Goal: Task Accomplishment & Management: Manage account settings

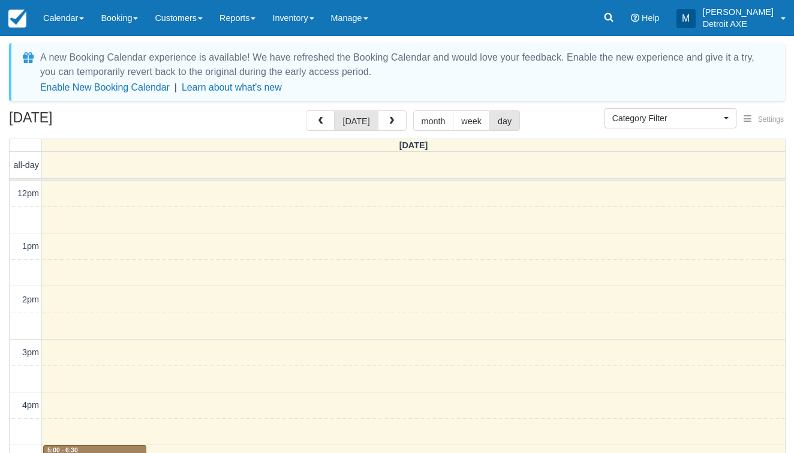
select select
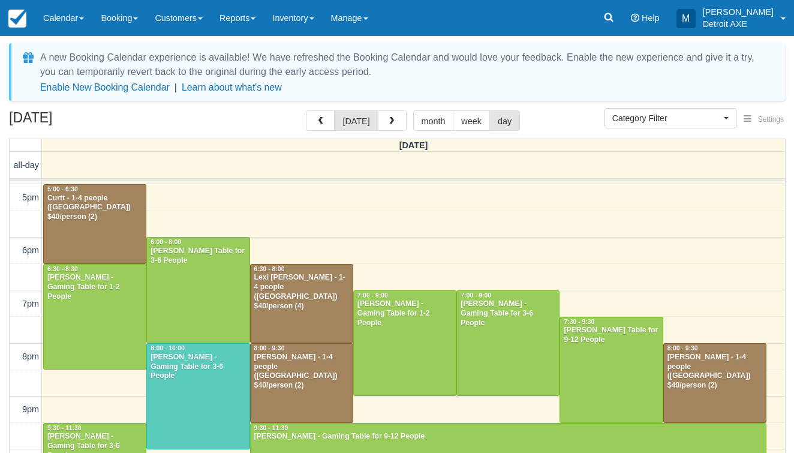
scroll to position [264, 0]
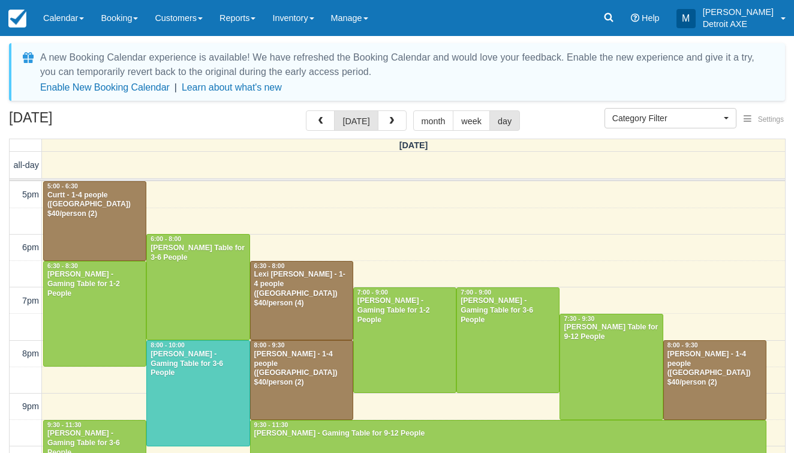
click at [616, 388] on div at bounding box center [611, 366] width 102 height 105
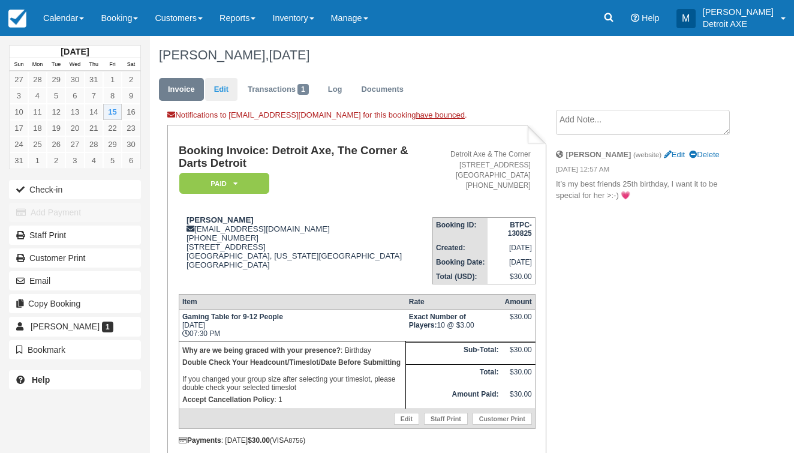
click at [220, 85] on link "Edit" at bounding box center [221, 89] width 32 height 23
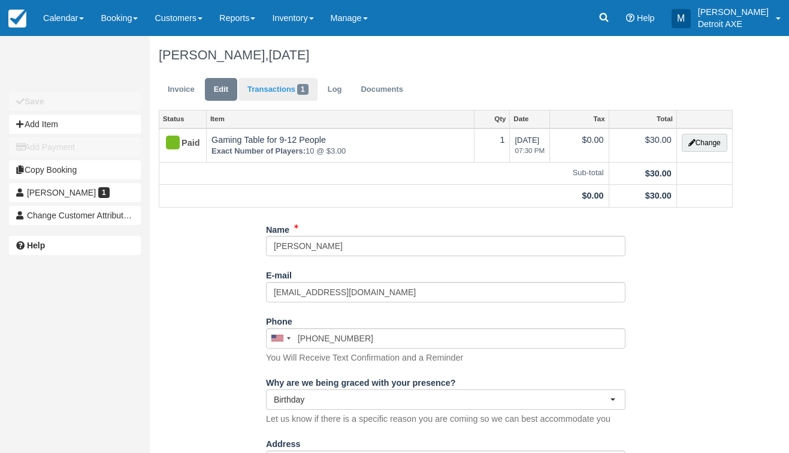
click at [301, 93] on span "1" at bounding box center [302, 89] width 11 height 11
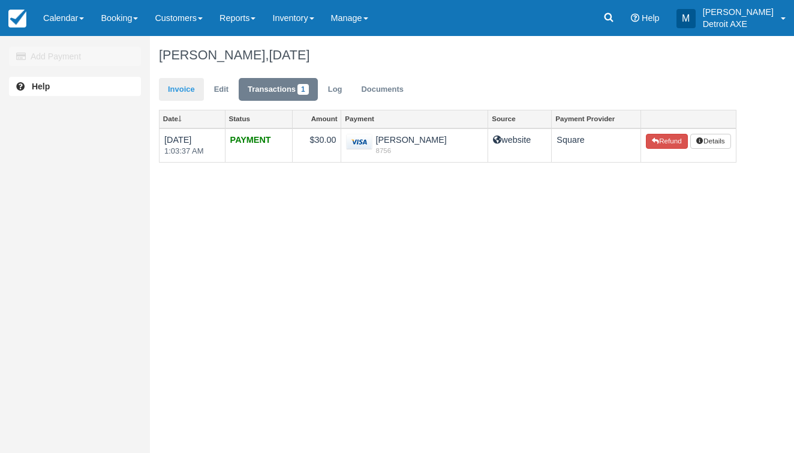
click at [170, 87] on link "Invoice" at bounding box center [181, 89] width 45 height 23
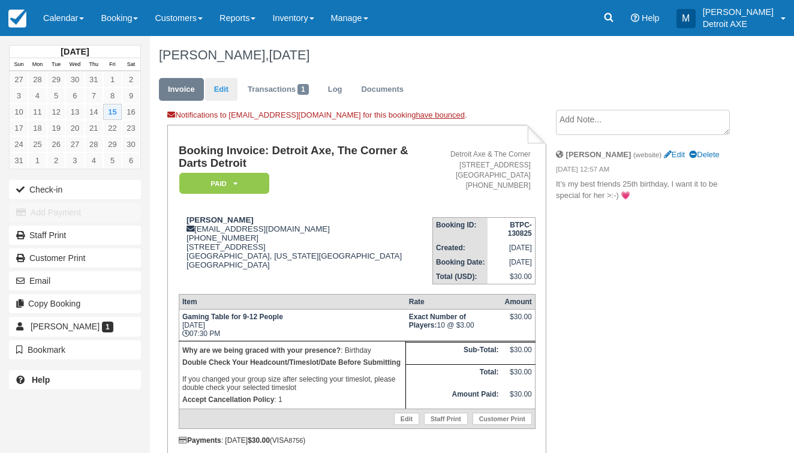
click at [219, 92] on link "Edit" at bounding box center [221, 89] width 32 height 23
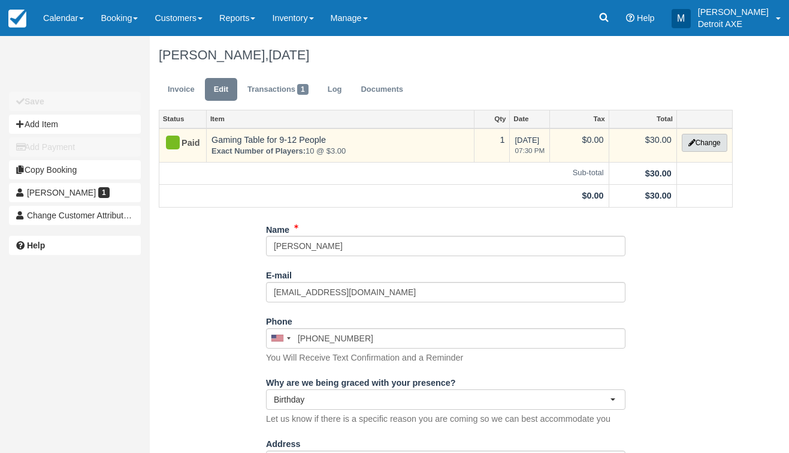
click at [697, 144] on button "Change" at bounding box center [705, 143] width 46 height 18
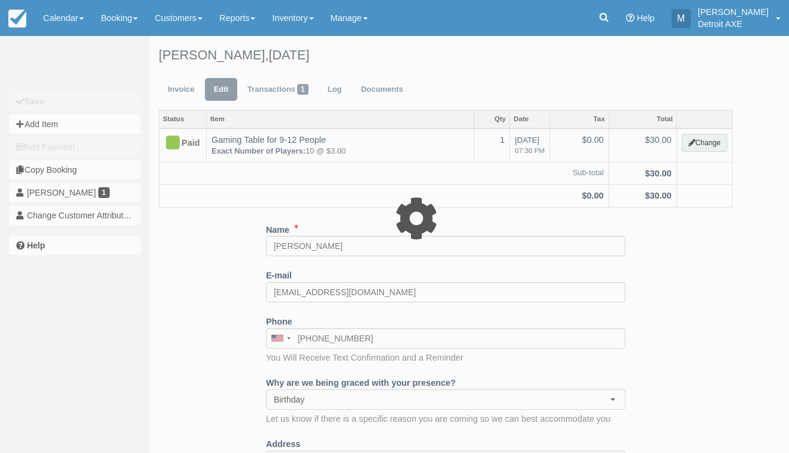
select select "6"
type input "30.00"
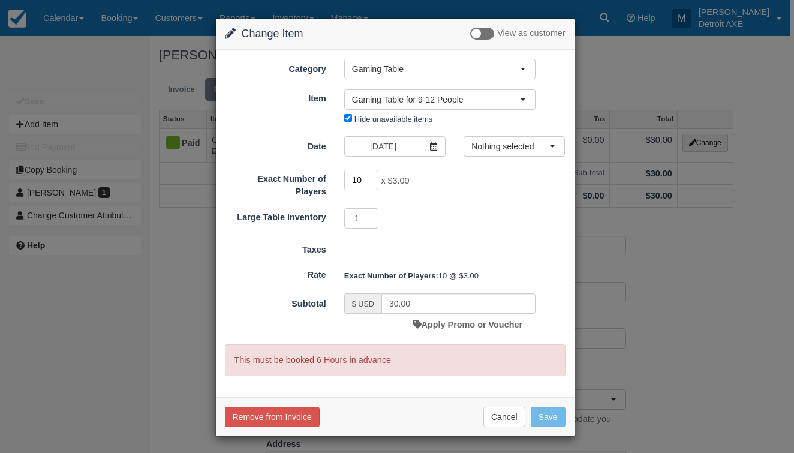
type input "11"
click at [370, 174] on input "11" at bounding box center [361, 180] width 35 height 20
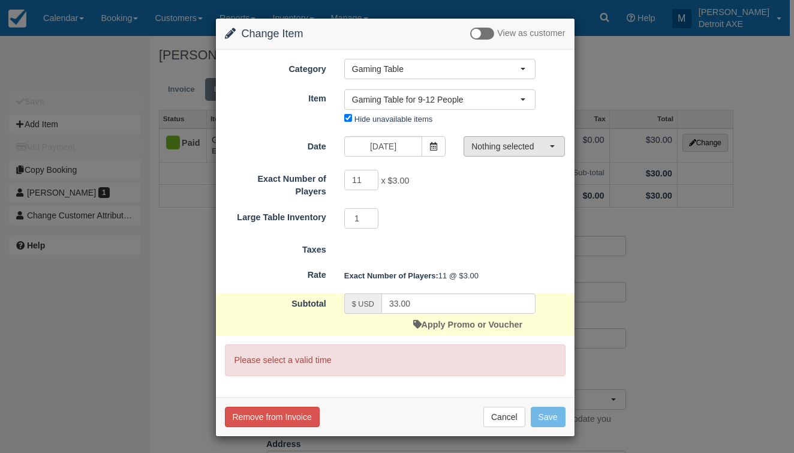
click at [548, 141] on span "Nothing selected" at bounding box center [510, 146] width 78 height 12
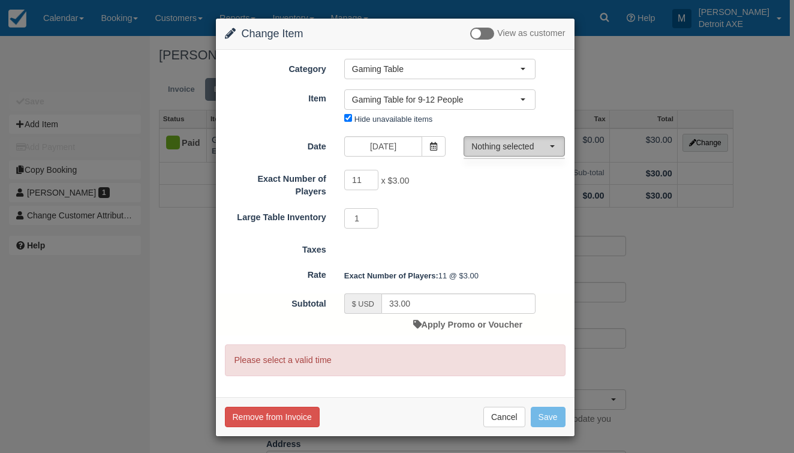
click at [530, 146] on span "Nothing selected" at bounding box center [510, 146] width 78 height 12
click at [553, 147] on span "button" at bounding box center [552, 146] width 5 height 2
click at [555, 156] on button "Nothing selected" at bounding box center [513, 146] width 101 height 20
click at [508, 414] on button "Cancel" at bounding box center [504, 416] width 42 height 20
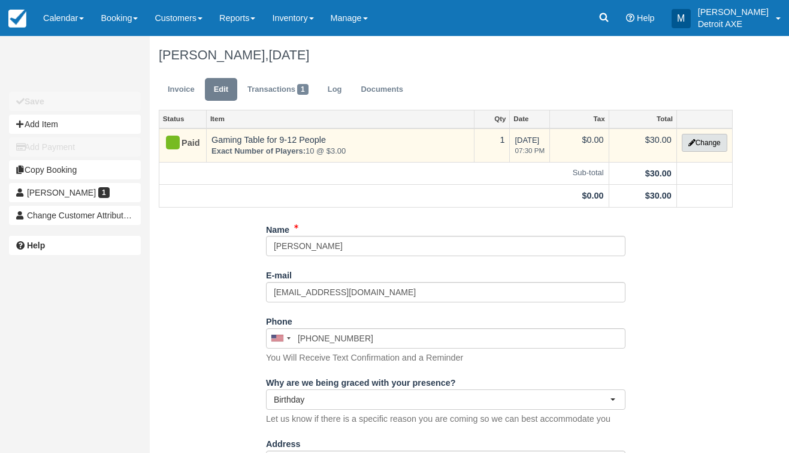
click at [705, 142] on button "Change" at bounding box center [705, 143] width 46 height 18
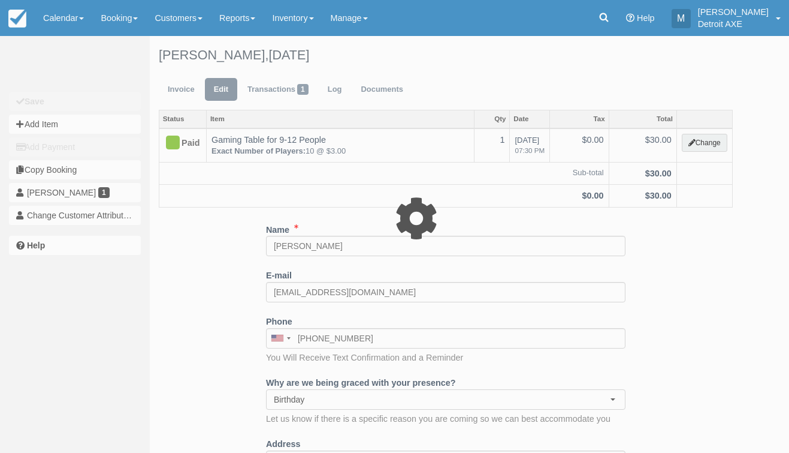
type input "30.00"
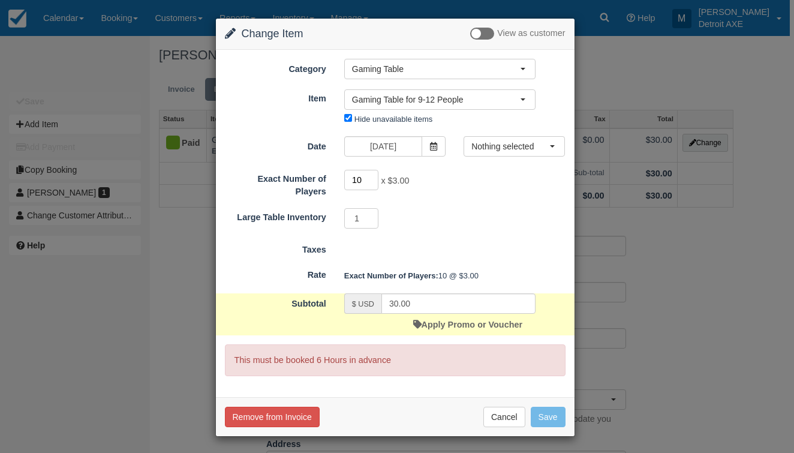
type input "11"
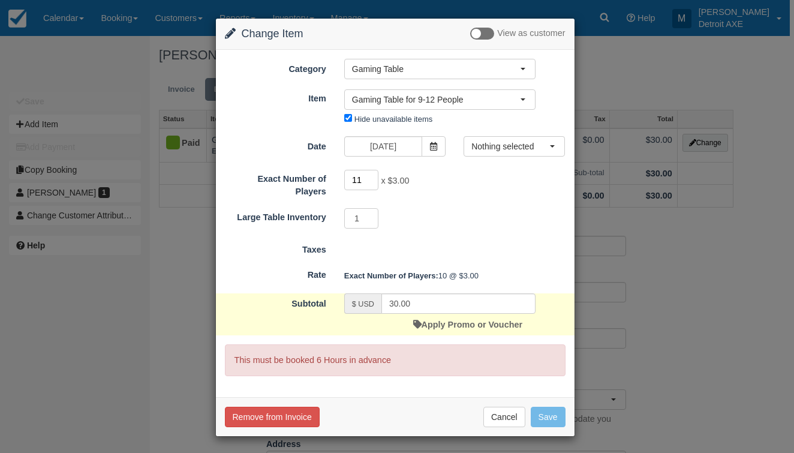
click at [375, 176] on input "11" at bounding box center [361, 180] width 35 height 20
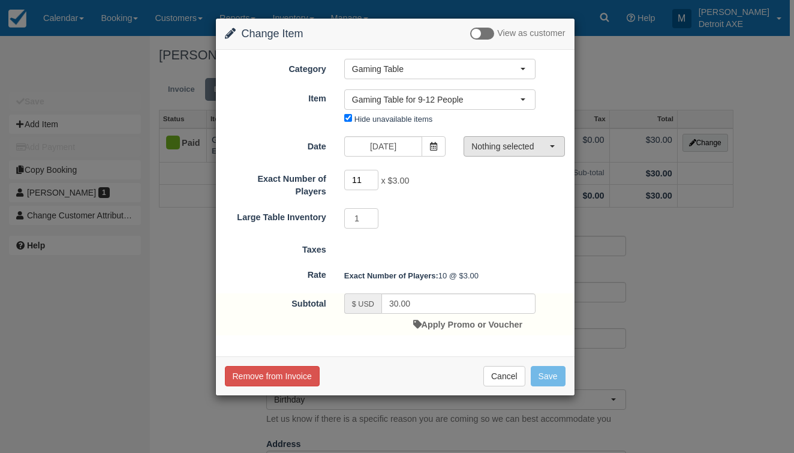
type input "33.00"
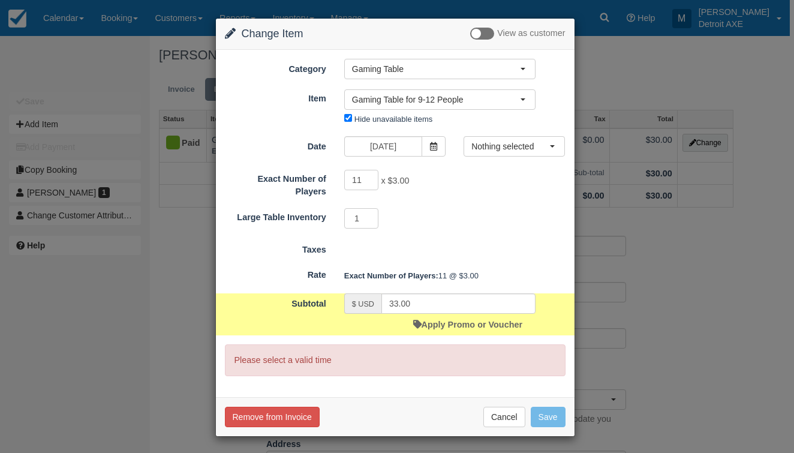
click at [512, 149] on span "Nothing selected" at bounding box center [510, 146] width 78 height 12
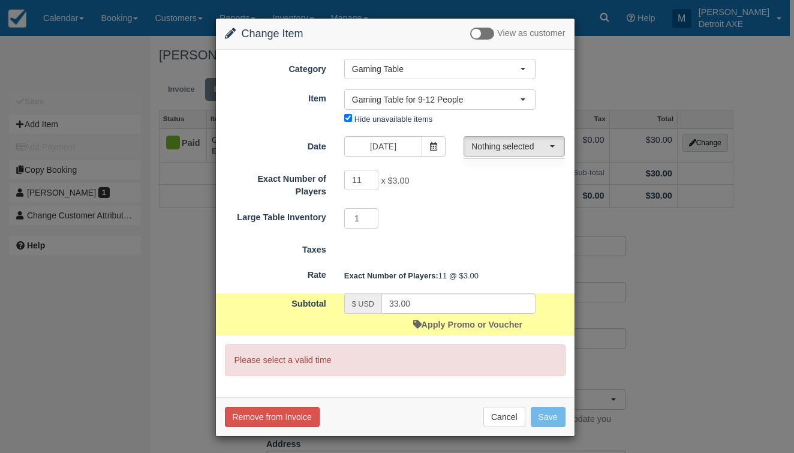
click at [512, 149] on span "Nothing selected" at bounding box center [510, 146] width 78 height 12
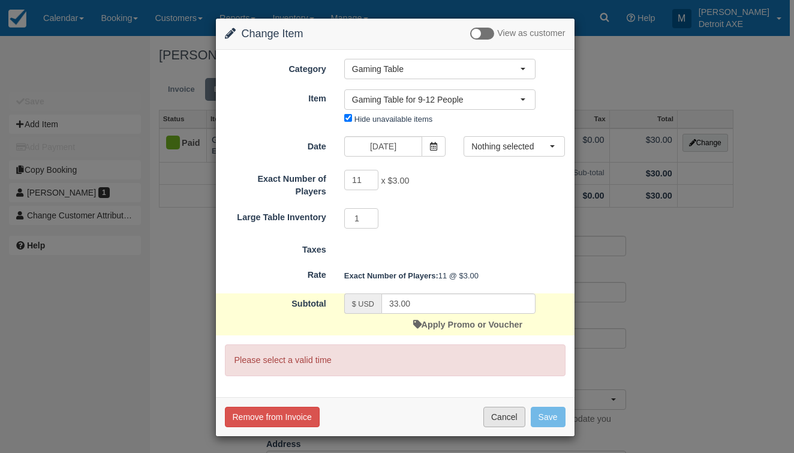
click at [506, 408] on button "Cancel" at bounding box center [504, 416] width 42 height 20
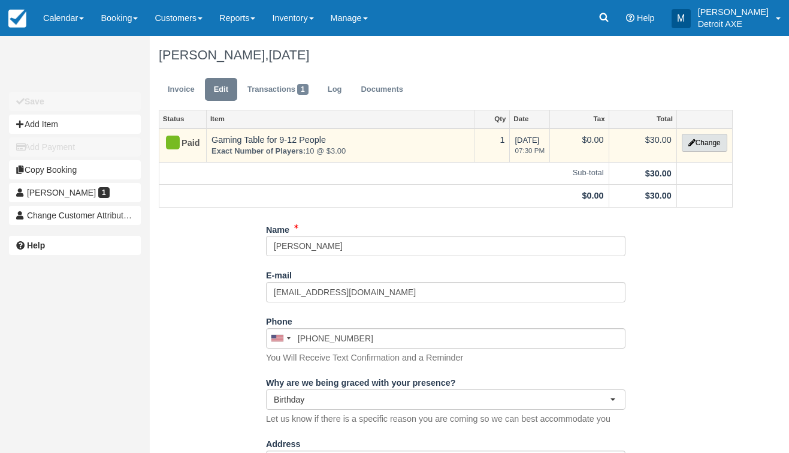
click at [698, 142] on button "Change" at bounding box center [705, 143] width 46 height 18
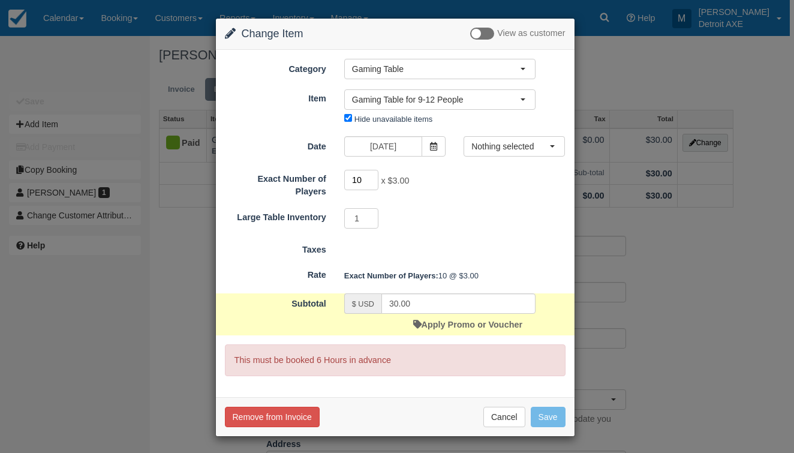
type input "11"
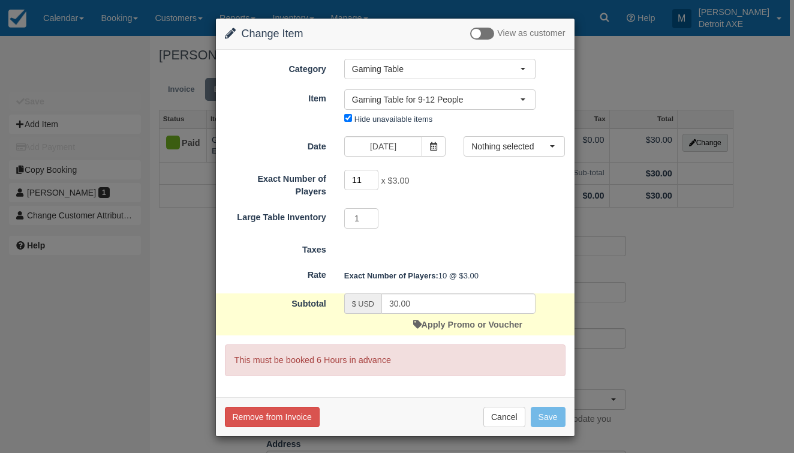
click at [375, 178] on input "11" at bounding box center [361, 180] width 35 height 20
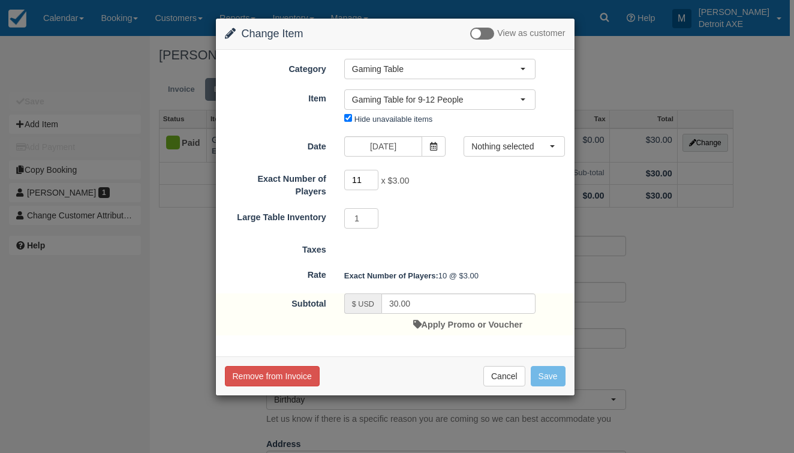
type input "33.00"
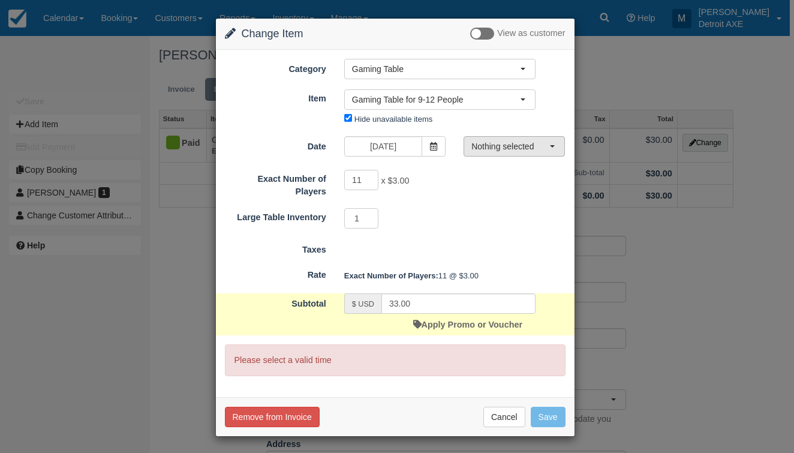
click at [556, 148] on button "Nothing selected" at bounding box center [513, 146] width 101 height 20
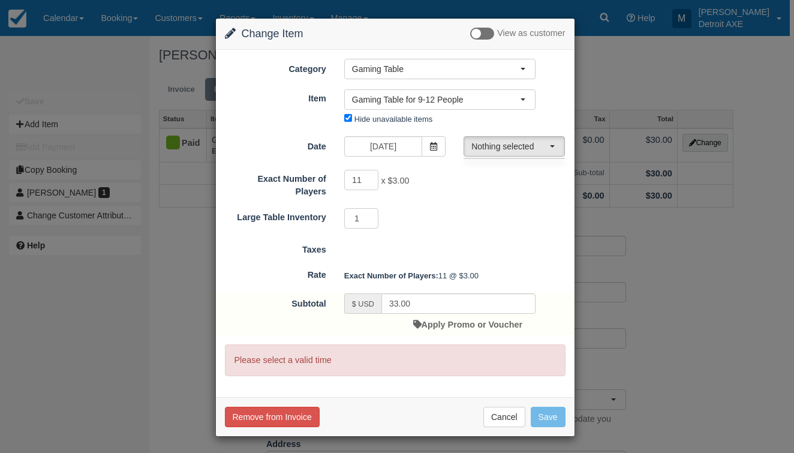
click at [552, 162] on form "Category Gaming Table Bingo Brunch Toast Transaction Mirroring Bingo Brunch! Sp…" at bounding box center [395, 217] width 340 height 317
click at [503, 421] on button "Cancel" at bounding box center [504, 416] width 42 height 20
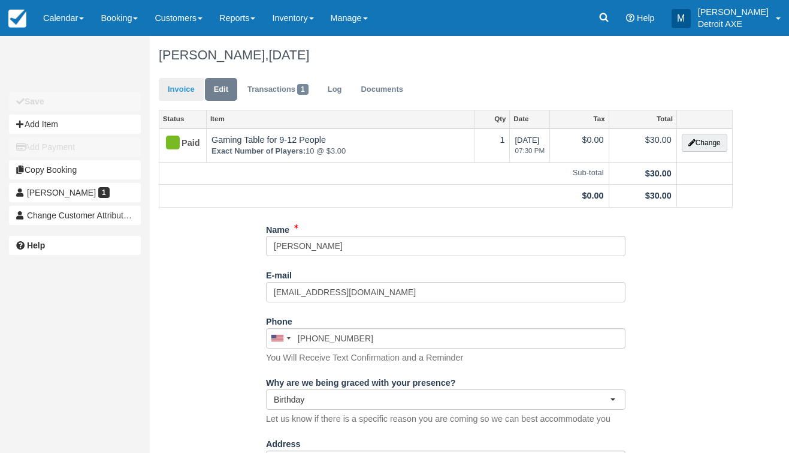
click at [182, 88] on link "Invoice" at bounding box center [181, 89] width 45 height 23
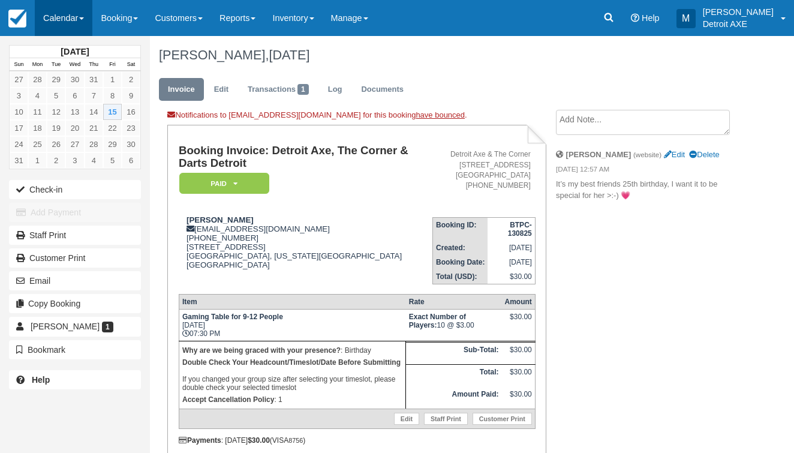
click at [74, 8] on link "Calendar" at bounding box center [64, 18] width 58 height 36
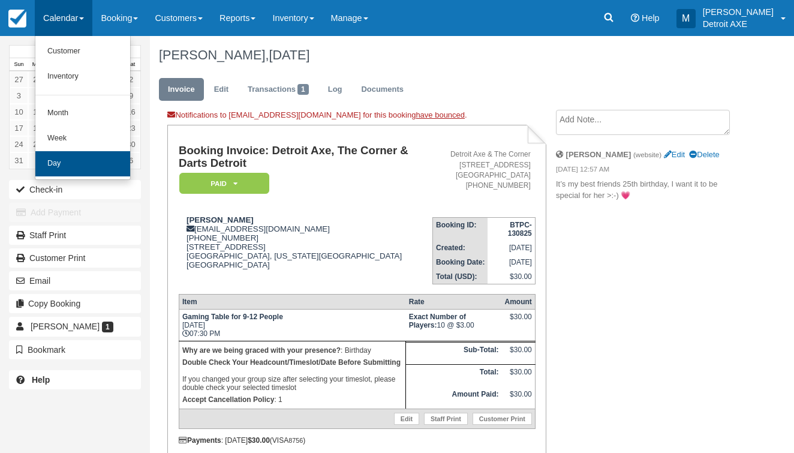
click at [71, 161] on link "Day" at bounding box center [82, 163] width 95 height 25
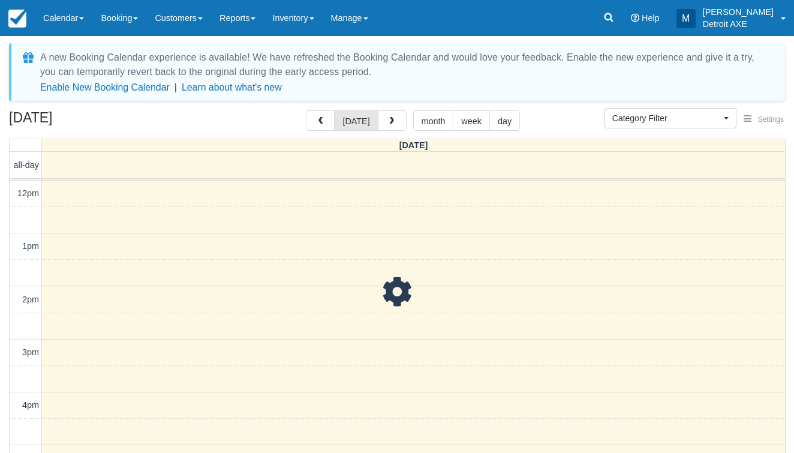
select select
